Goal: Find specific page/section: Find specific page/section

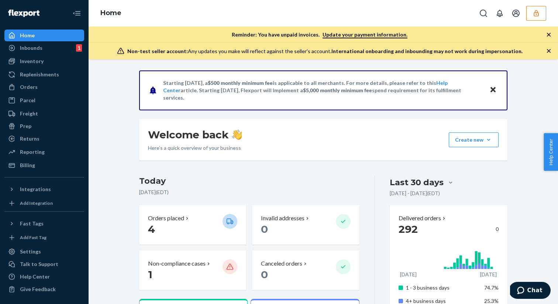
click at [536, 19] on button "button" at bounding box center [536, 13] width 20 height 15
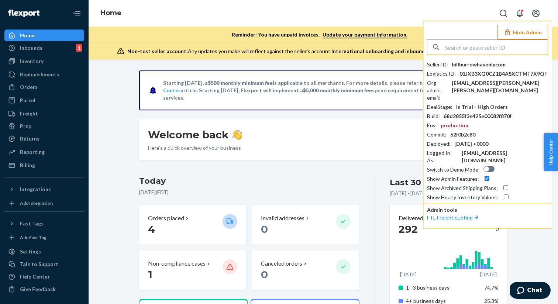
click at [536, 19] on button "Open account menu" at bounding box center [535, 13] width 15 height 15
click at [526, 31] on button "Hide Admin" at bounding box center [522, 32] width 51 height 15
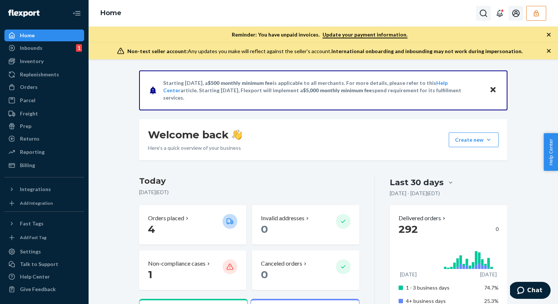
click at [483, 13] on icon "Open Search Box" at bounding box center [483, 13] width 9 height 9
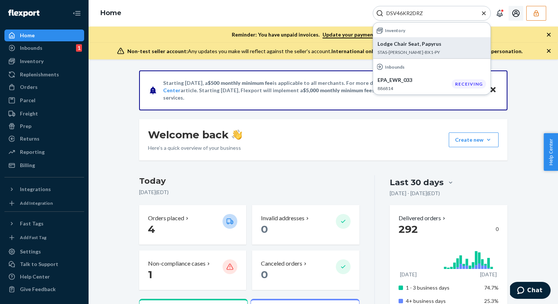
type input "DSV46KR2DRZ"
click at [443, 48] on div "Lodge Chair Seat, Papyrus STAS-[PERSON_NAME]-BX1-PY" at bounding box center [431, 47] width 108 height 15
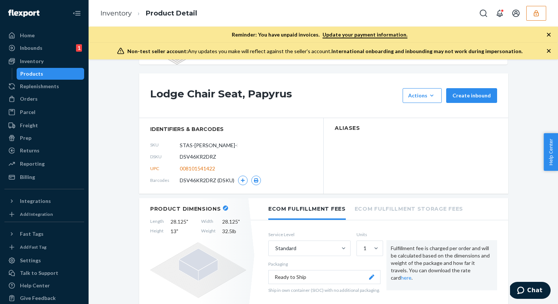
scroll to position [57, 0]
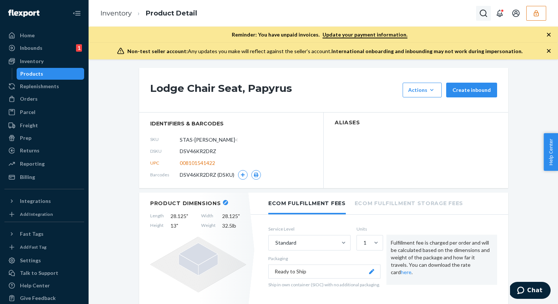
click at [485, 12] on icon "Open Search Box" at bounding box center [483, 13] width 9 height 9
paste input "ODTB-ST-DN-TKRM"
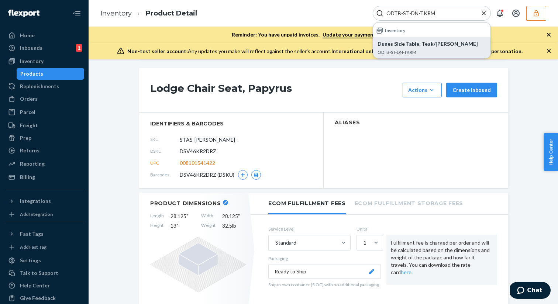
type input "ODTB-ST-DN-TKRM"
click at [407, 50] on p "ODTB-ST-DN-TKRM" at bounding box center [431, 52] width 108 height 6
